Goal: Obtain resource: Download file/media

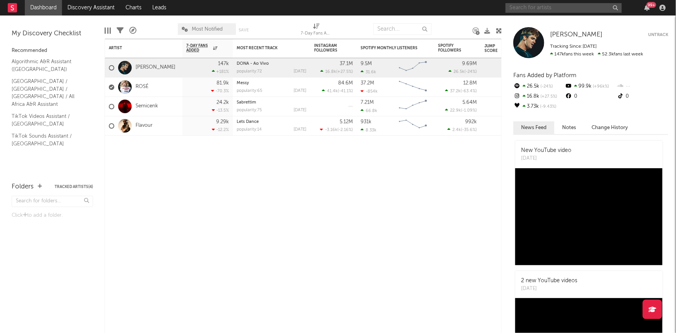
click at [547, 9] on input "text" at bounding box center [564, 8] width 116 height 10
type input "l"
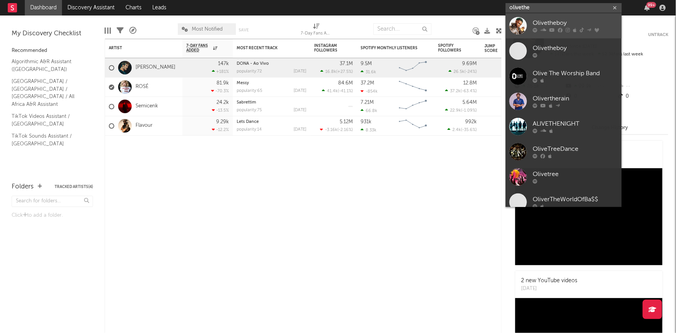
type input "olivethe"
click at [572, 30] on div at bounding box center [575, 30] width 85 height 5
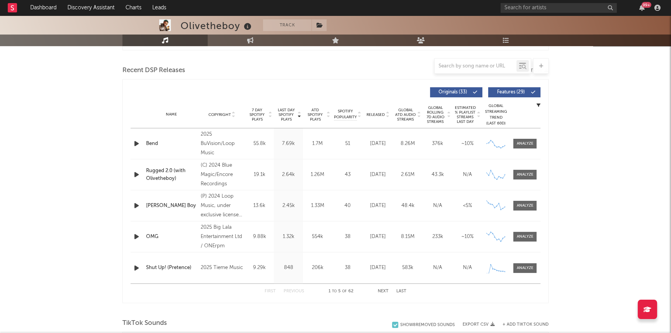
scroll to position [246, 0]
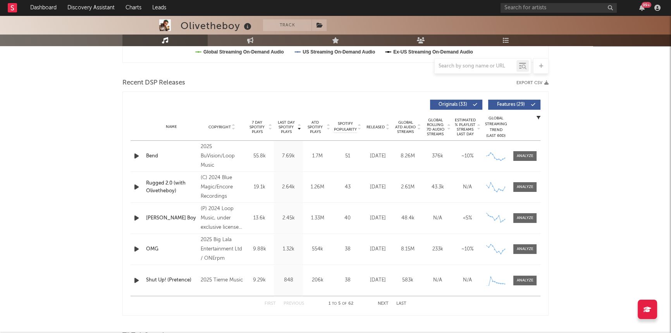
click at [526, 82] on button "Export CSV" at bounding box center [533, 83] width 32 height 5
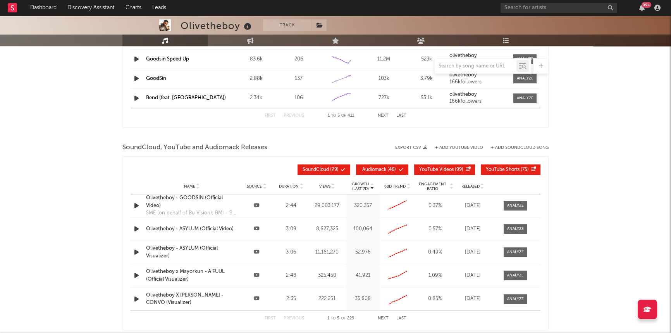
scroll to position [810, 0]
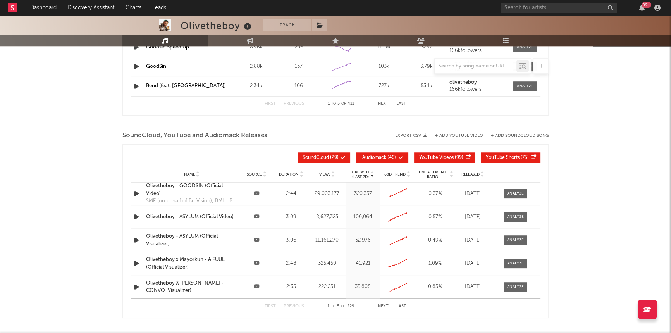
click at [406, 133] on button "Export CSV" at bounding box center [411, 135] width 32 height 5
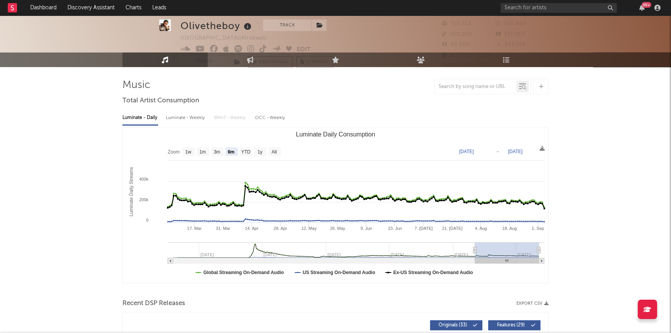
scroll to position [0, 0]
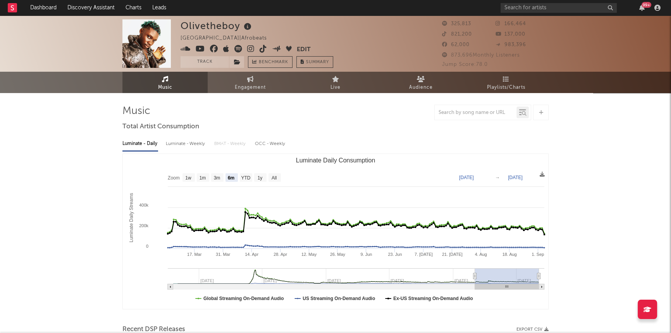
click at [225, 322] on icon "button" at bounding box center [225, 323] width 5 height 6
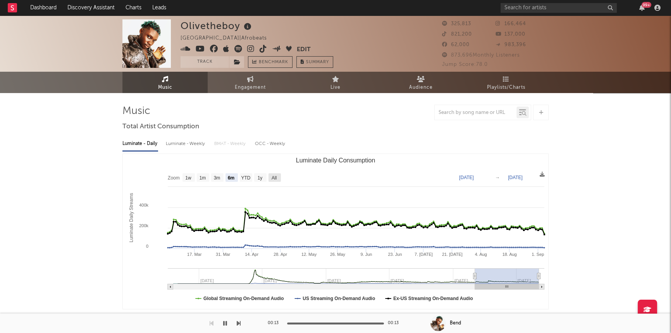
click at [273, 177] on text "All" at bounding box center [274, 177] width 5 height 5
select select "All"
type input "[DATE]"
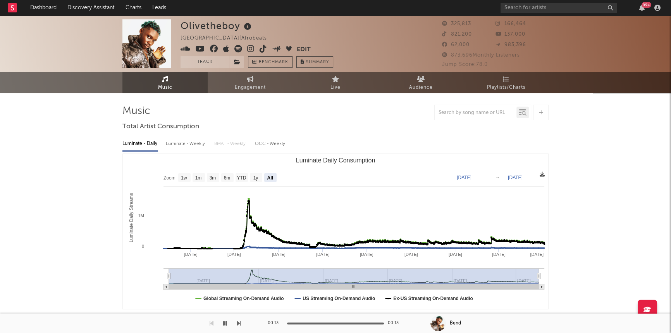
click at [540, 174] on icon at bounding box center [542, 174] width 5 height 5
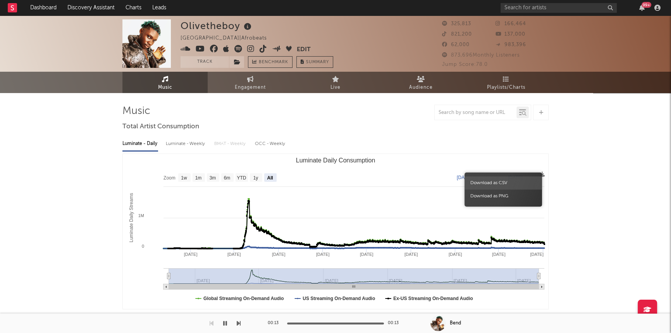
click at [496, 181] on span "Download as CSV" at bounding box center [504, 182] width 78 height 13
